Goal: Information Seeking & Learning: Find specific fact

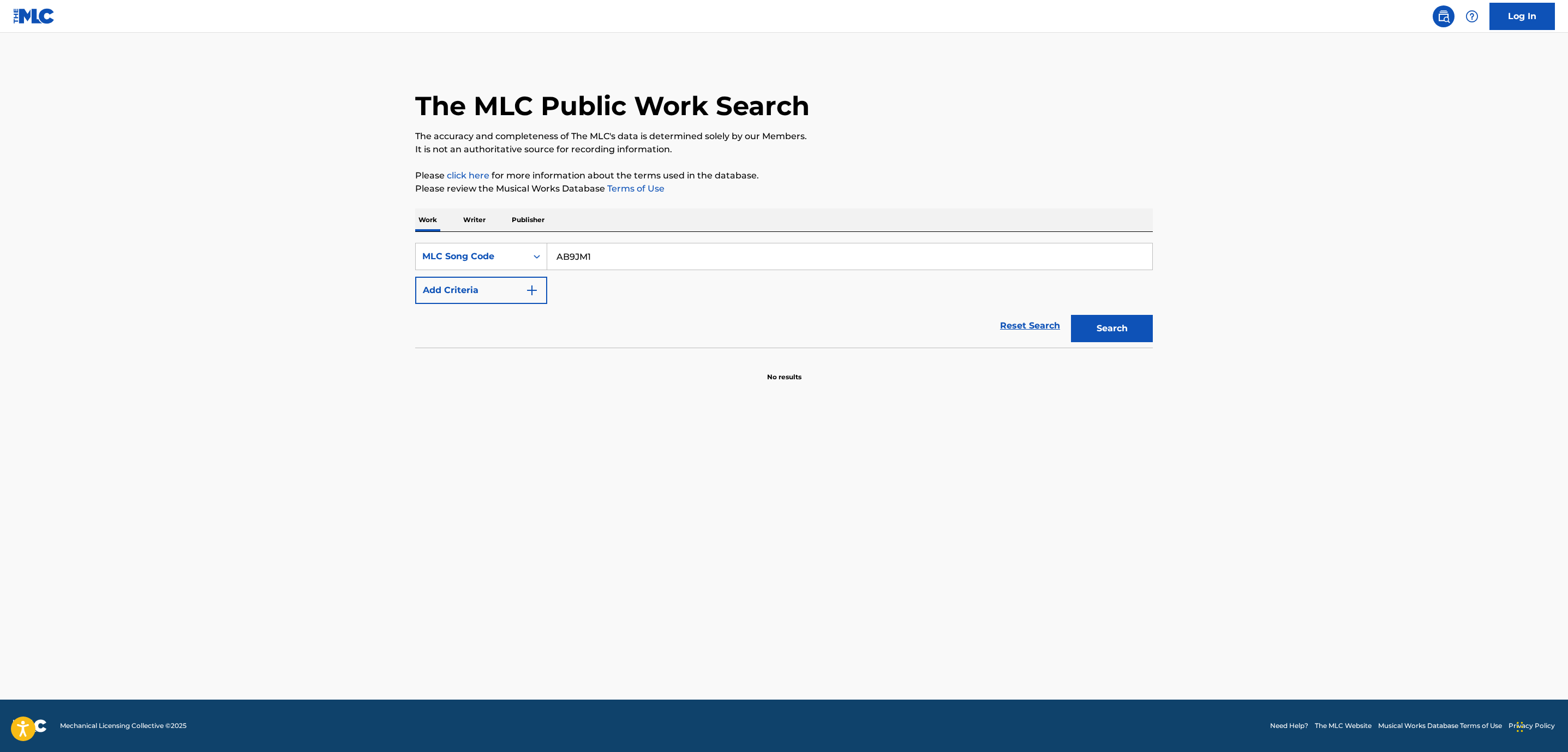
drag, startPoint x: 616, startPoint y: 253, endPoint x: 319, endPoint y: 245, distance: 297.1
click at [319, 245] on main "The MLC Public Work Search The accuracy and completeness of The MLC's data is d…" at bounding box center [784, 366] width 1568 height 667
paste input "M10609"
type input "M10609"
click at [1091, 326] on button "Search" at bounding box center [1112, 329] width 82 height 27
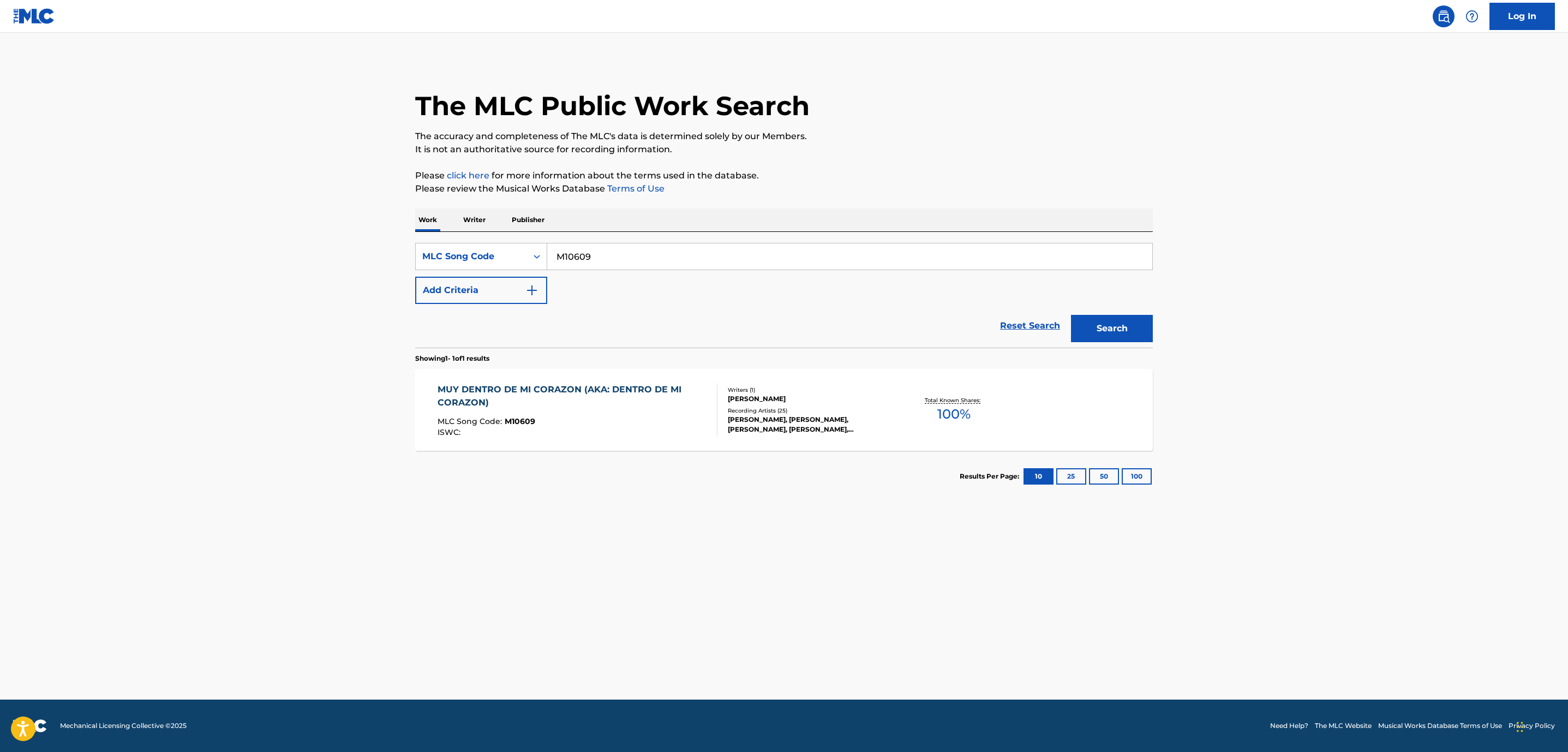
click at [681, 393] on div "MUY DENTRO DE MI CORAZON (AKA: DENTRO DE MI CORAZON)" at bounding box center [573, 396] width 271 height 26
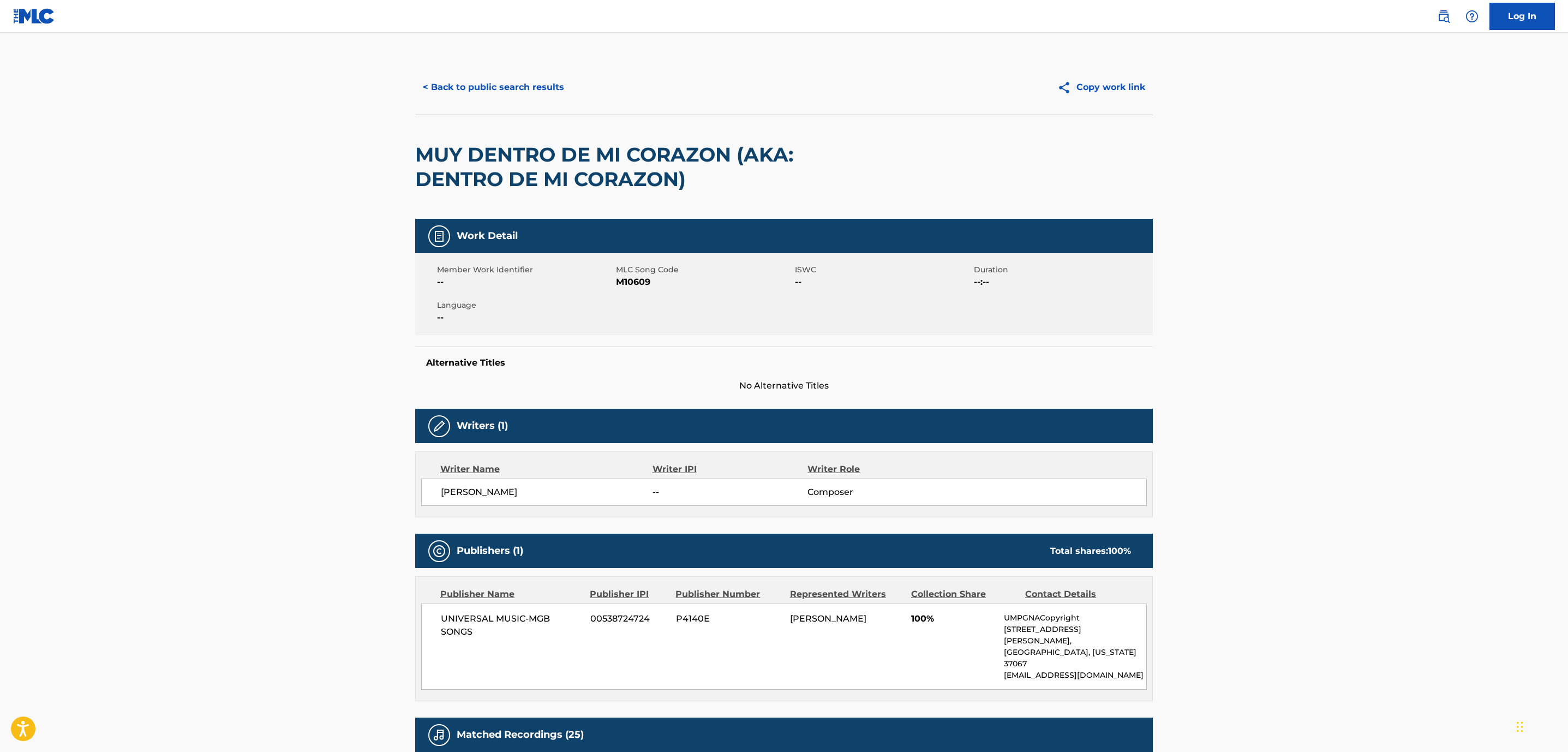
click at [452, 93] on button "< Back to public search results" at bounding box center [493, 87] width 156 height 27
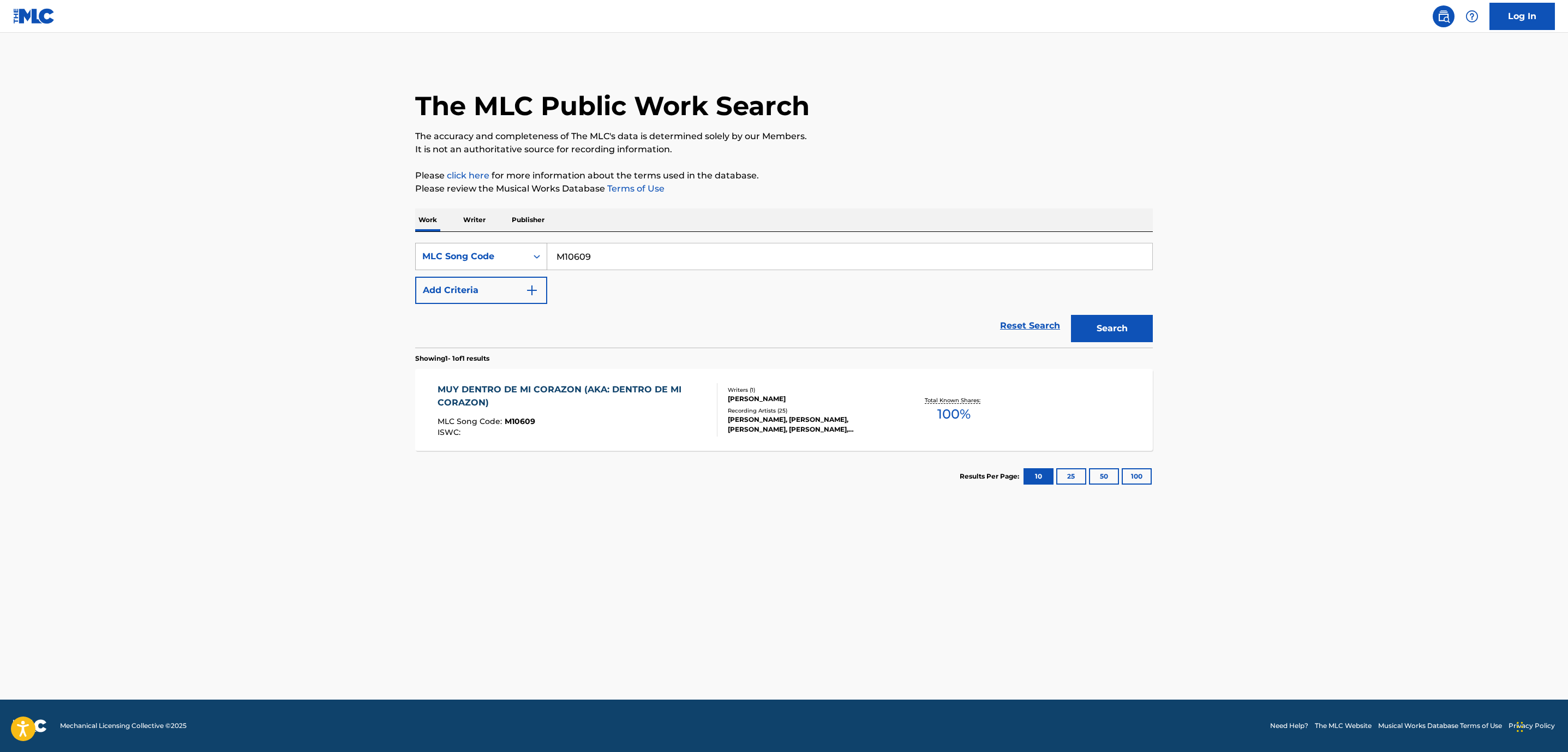
click at [494, 257] on div "SearchWithCriteria270c6c1b-76d9-4bfb-b6b0-5a7f9a1fc476 MLC Song Code M10609" at bounding box center [784, 256] width 738 height 27
paste input "D1769T"
type input "D1769T"
click at [1122, 329] on button "Search" at bounding box center [1112, 329] width 82 height 27
click at [741, 406] on div "Recording Artists ( 40 )" at bounding box center [810, 410] width 165 height 8
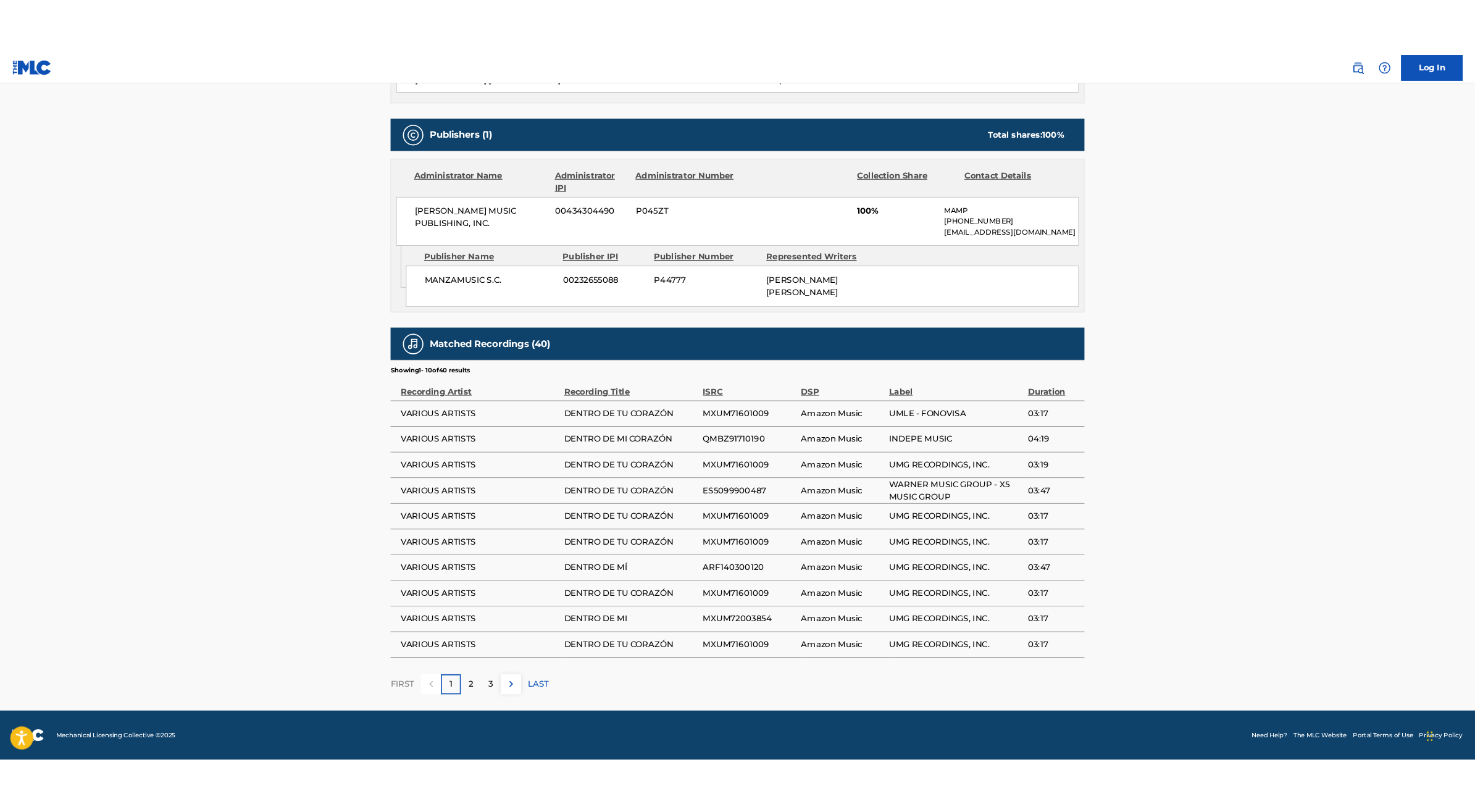
scroll to position [512, 0]
